Goal: Obtain resource: Download file/media

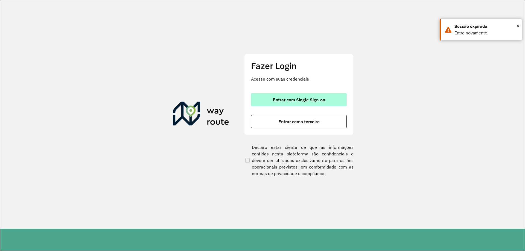
click at [301, 100] on span "Entrar com Single Sign-on" at bounding box center [299, 100] width 52 height 4
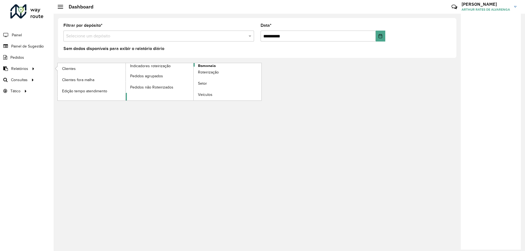
click at [204, 65] on span "Romaneio" at bounding box center [207, 66] width 18 height 6
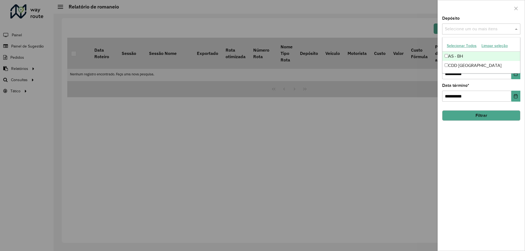
click at [481, 24] on div "Selecione um ou mais itens" at bounding box center [481, 29] width 78 height 11
click at [470, 68] on div "CDD [GEOGRAPHIC_DATA]" at bounding box center [481, 65] width 78 height 9
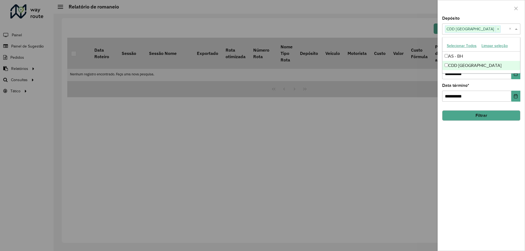
click at [491, 158] on div "**********" at bounding box center [481, 133] width 87 height 234
click at [471, 116] on button "Filtrar" at bounding box center [481, 115] width 78 height 10
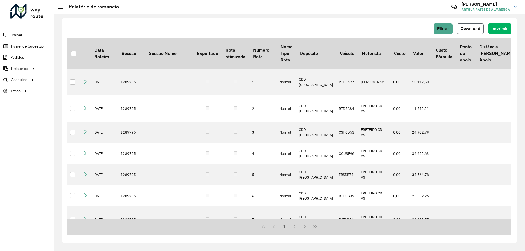
click at [466, 25] on button "Download" at bounding box center [470, 29] width 27 height 10
